Goal: Task Accomplishment & Management: Manage account settings

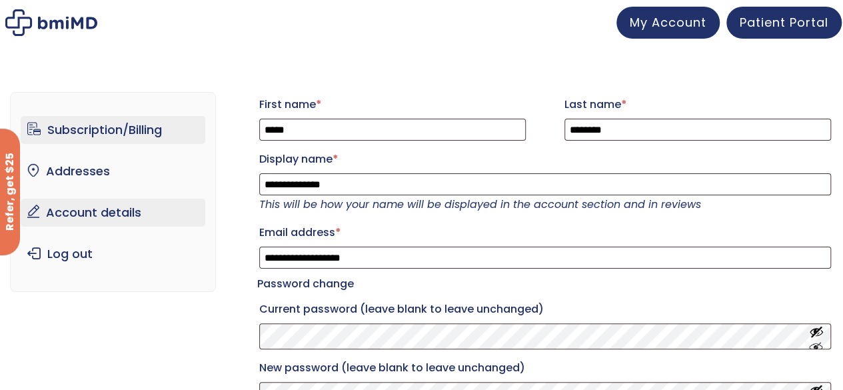
click at [137, 130] on link "Subscription/Billing" at bounding box center [113, 130] width 185 height 28
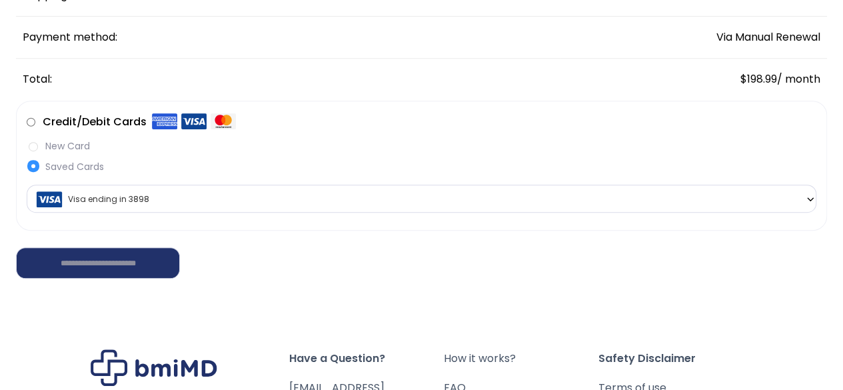
scroll to position [293, 0]
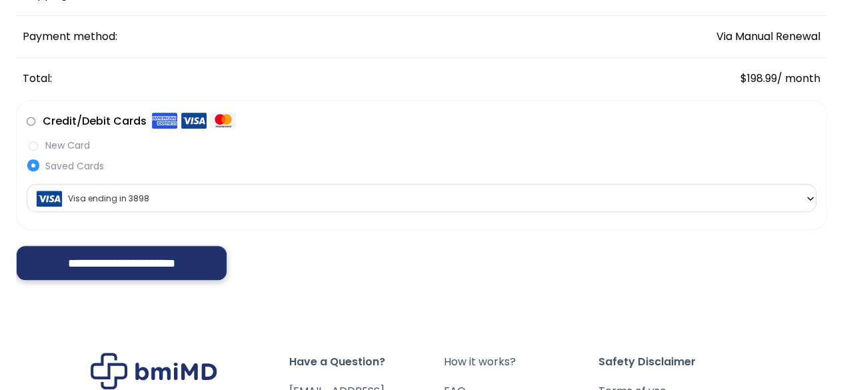
click at [83, 259] on input "**********" at bounding box center [121, 262] width 211 height 35
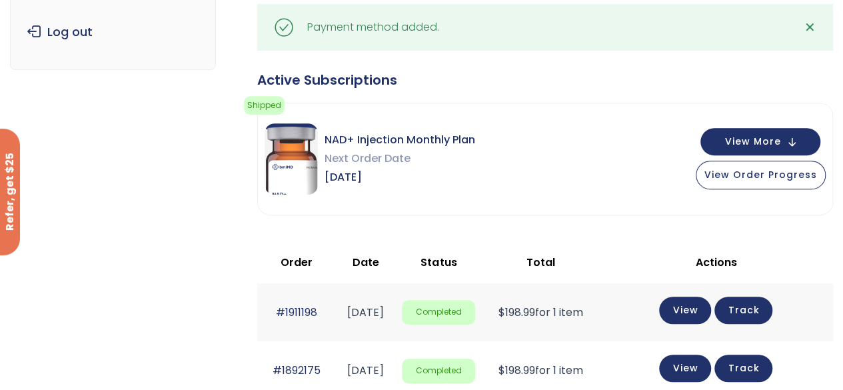
scroll to position [266, 0]
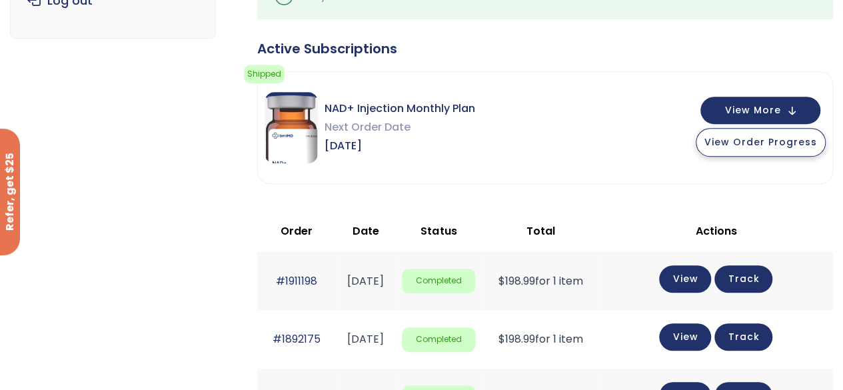
click at [784, 142] on span "View Order Progress" at bounding box center [760, 141] width 113 height 13
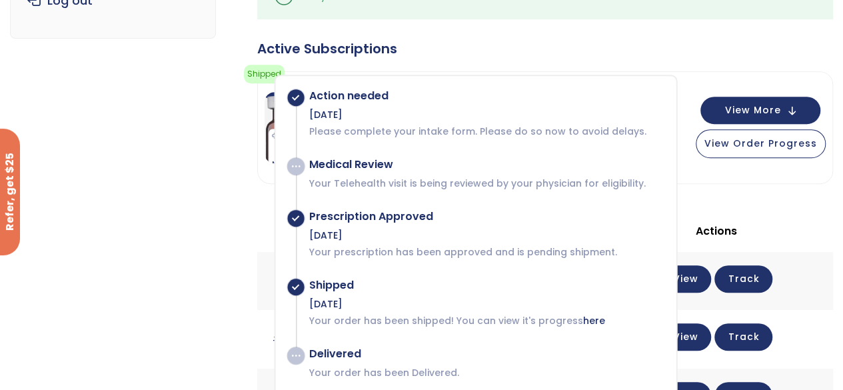
scroll to position [608, 0]
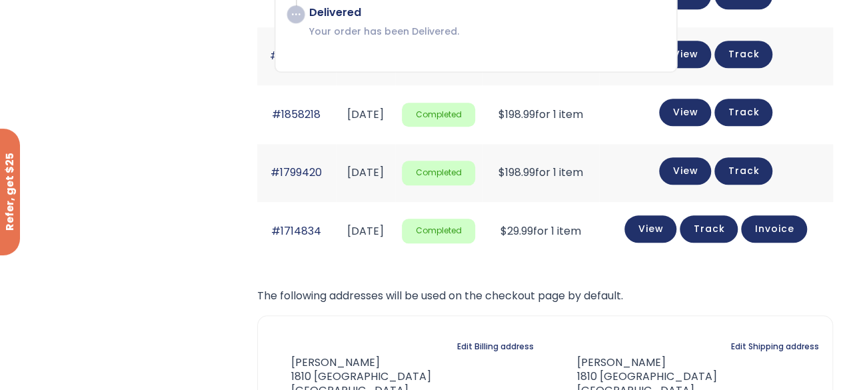
click at [729, 302] on div "The following addresses will be used on the checkout page by default. If you ne…" at bounding box center [545, 370] width 576 height 169
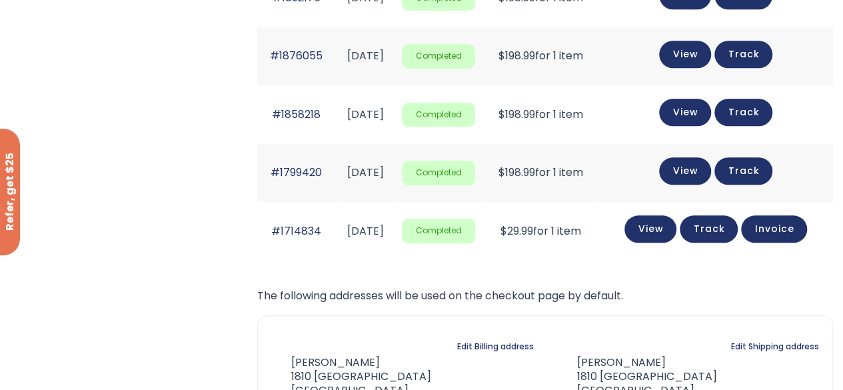
scroll to position [266, 0]
